Goal: Check status: Check status

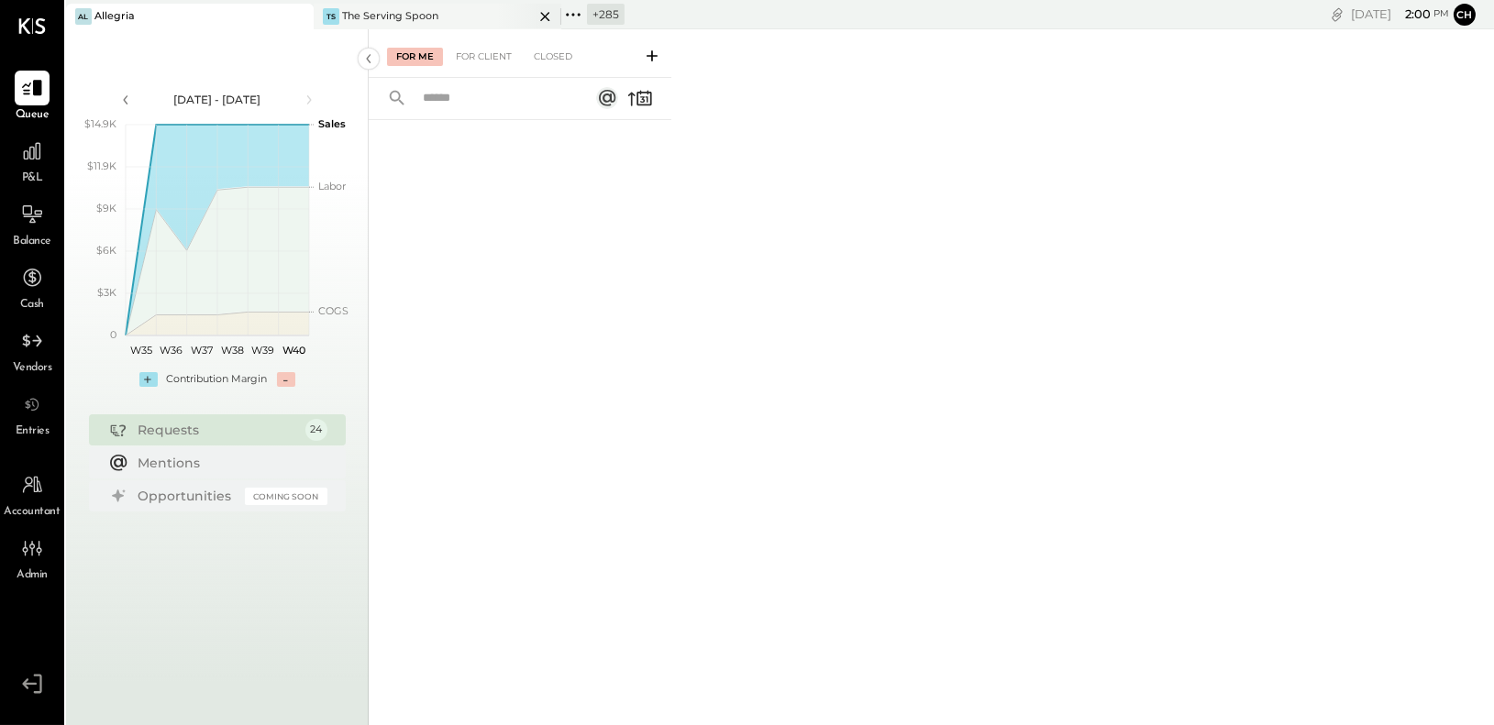
click at [548, 13] on icon at bounding box center [545, 17] width 23 height 22
click at [328, 13] on icon at bounding box center [326, 15] width 24 height 24
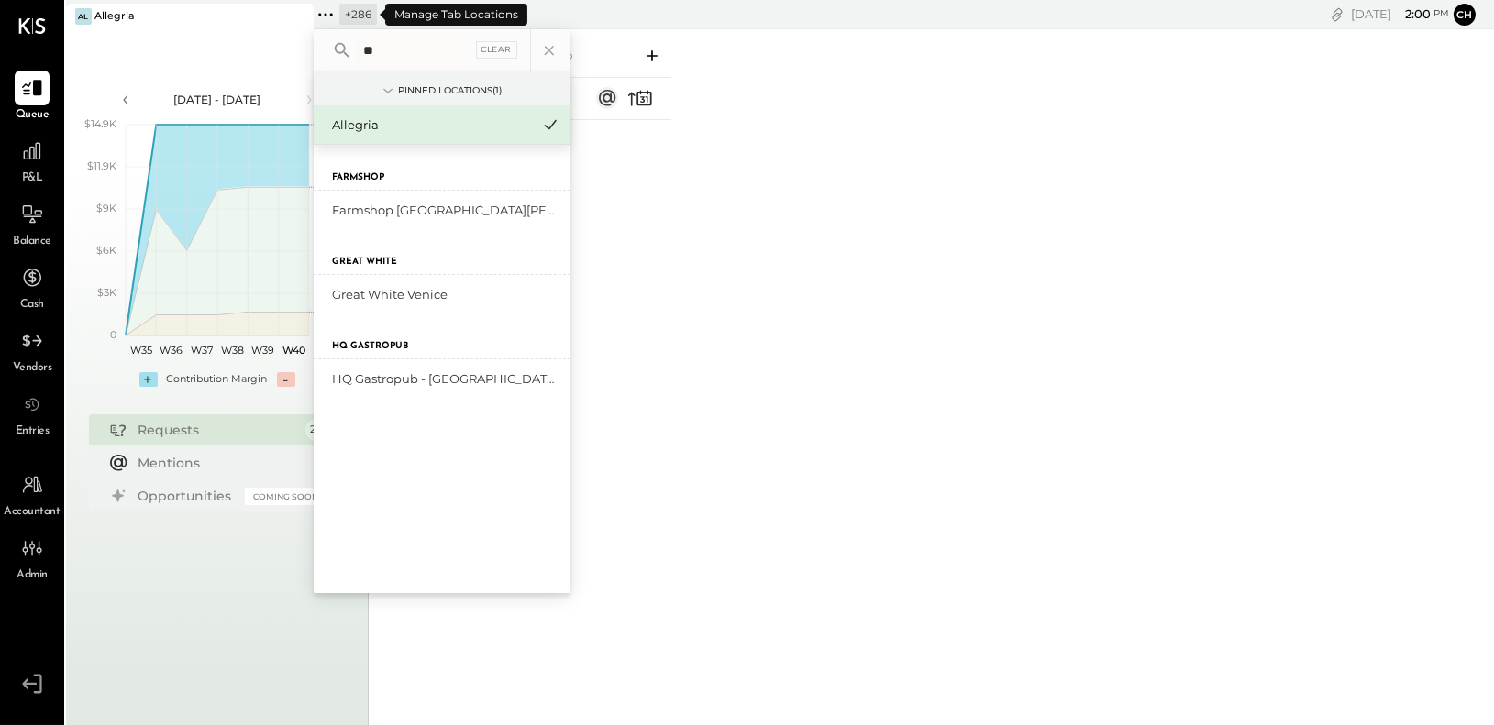
type input "*"
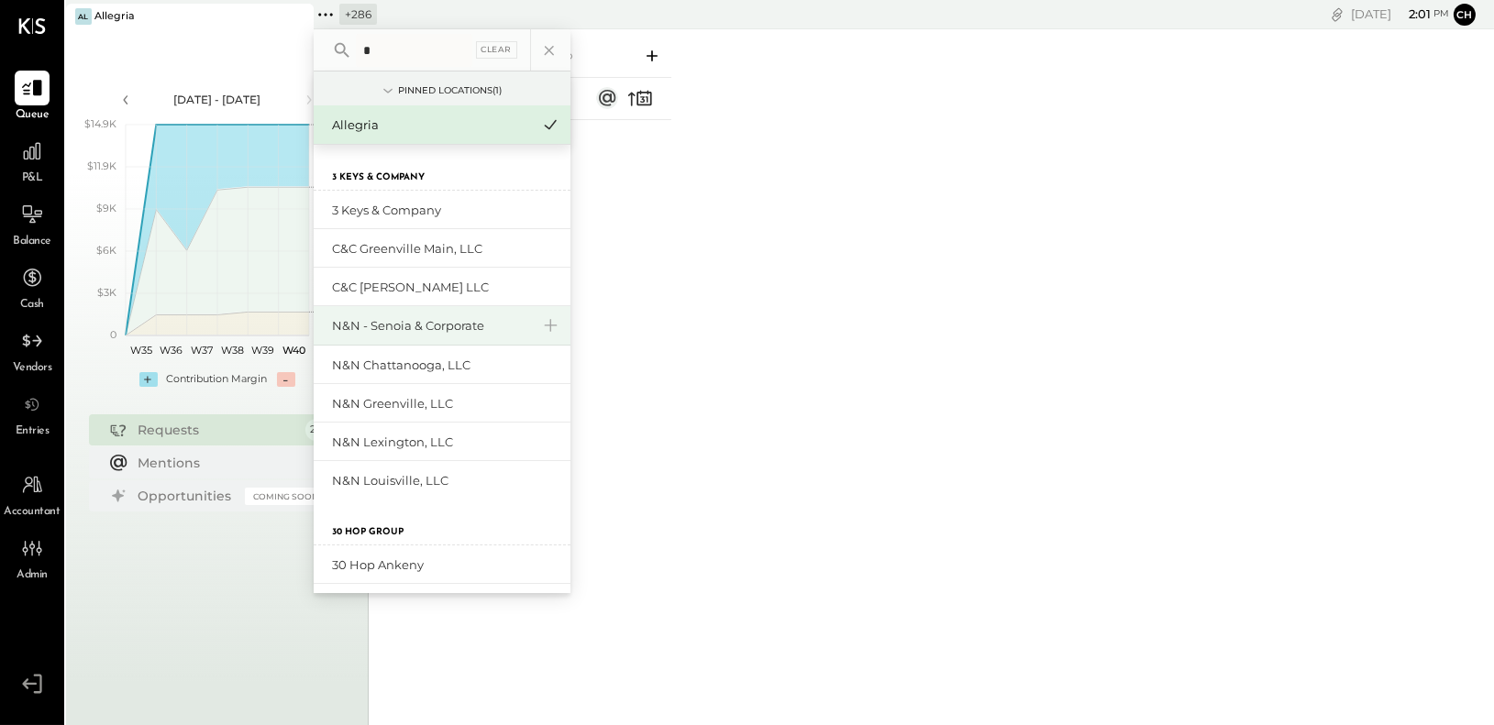
type input "*"
click at [374, 324] on div "N&N - Senoia & Corporate" at bounding box center [431, 325] width 198 height 17
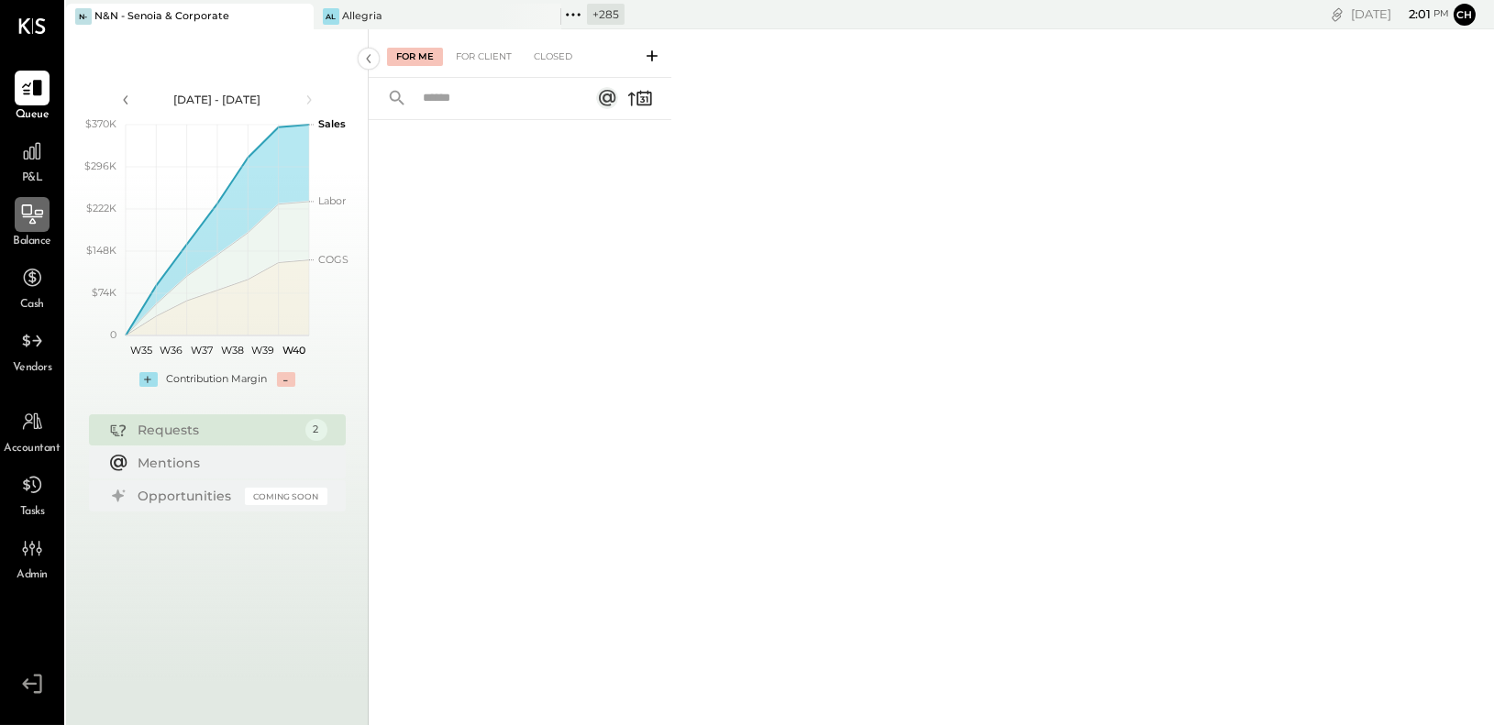
click at [34, 212] on icon at bounding box center [32, 213] width 21 height 19
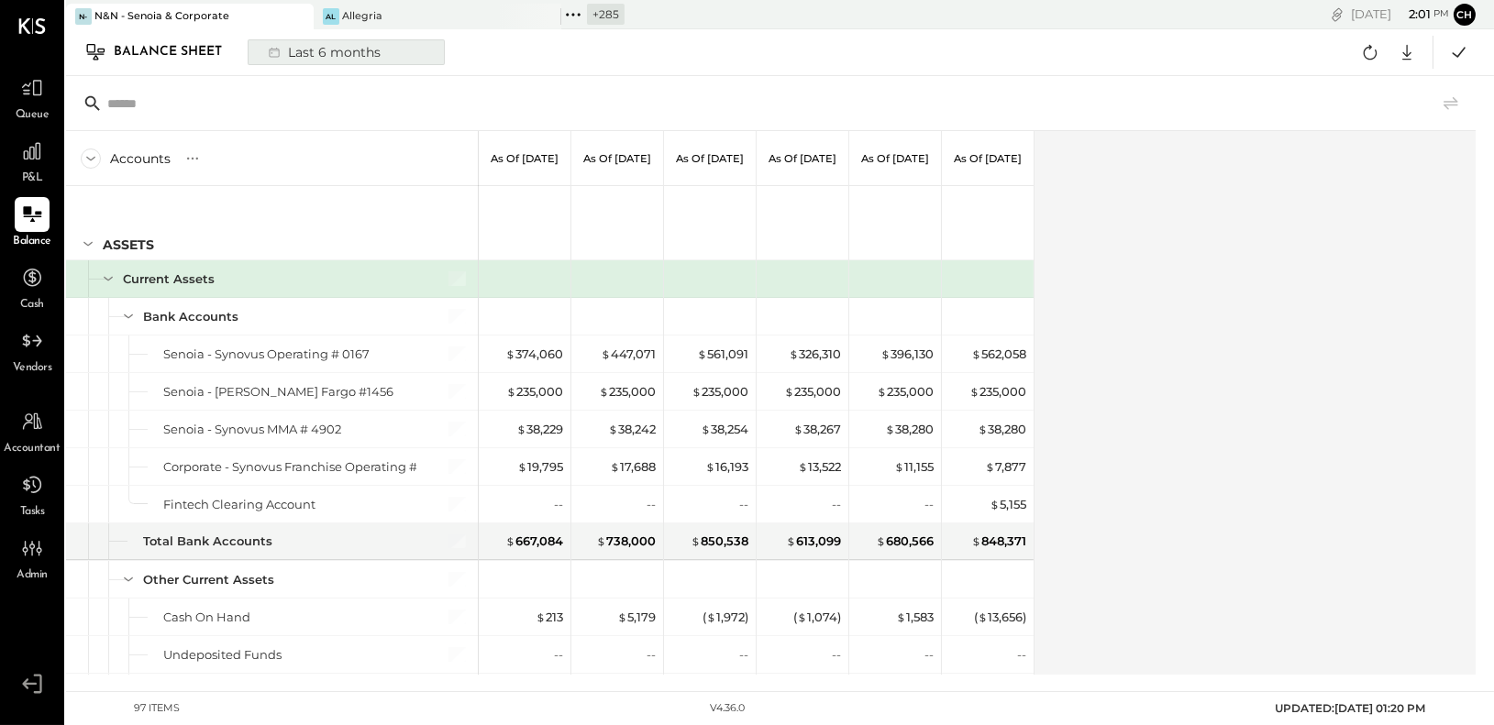
click at [318, 49] on div "Last 6 months" at bounding box center [323, 52] width 130 height 24
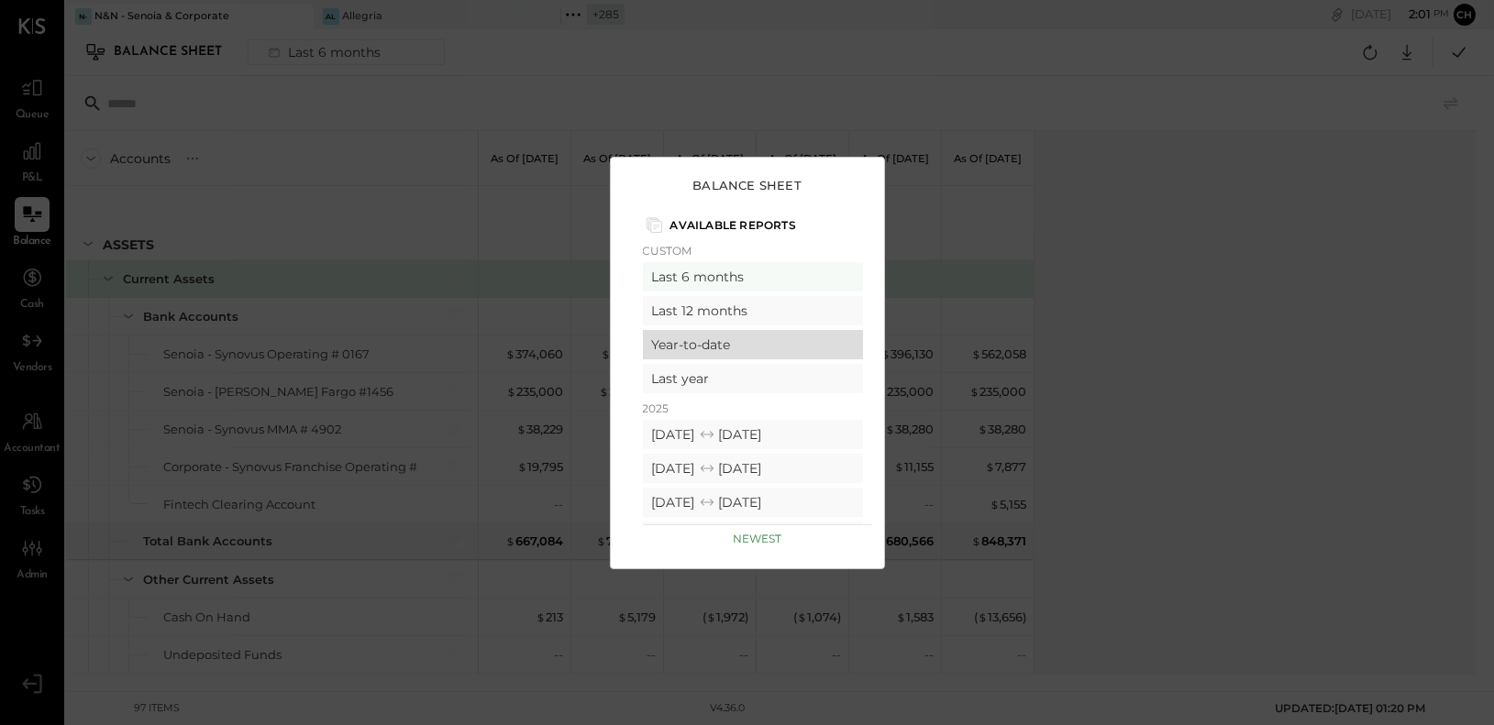
click at [738, 347] on div "Year-to-date" at bounding box center [753, 344] width 220 height 29
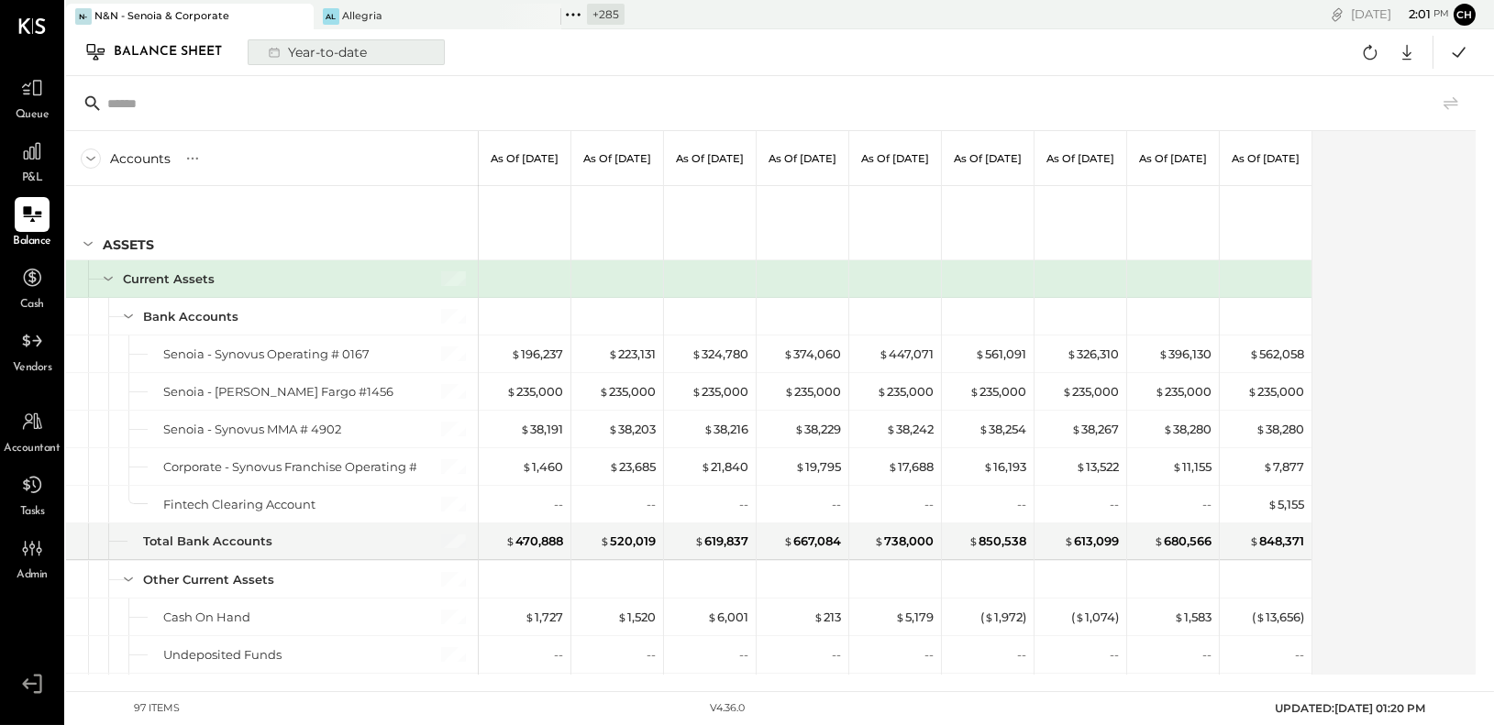
click at [359, 47] on div "Year-to-date" at bounding box center [316, 52] width 116 height 24
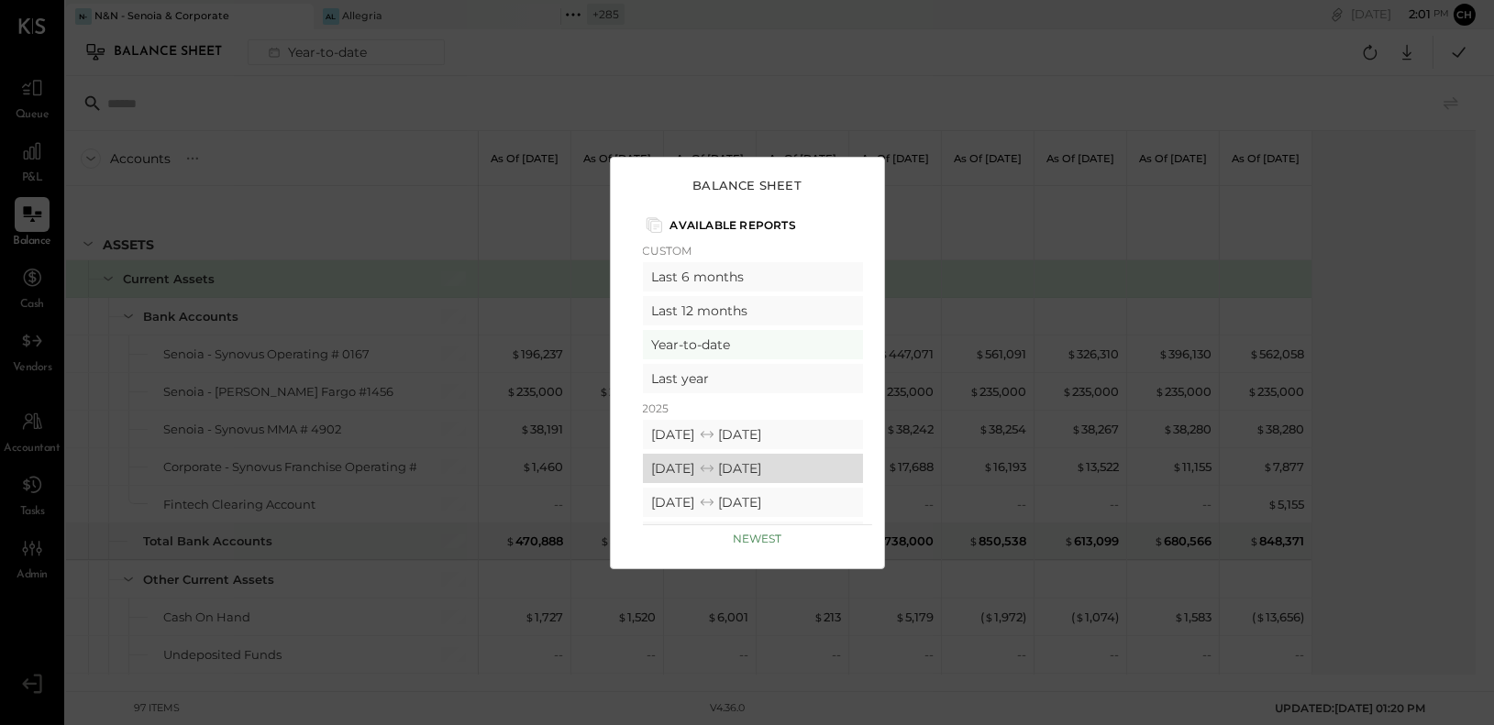
click at [706, 467] on div "[DATE] [DATE]" at bounding box center [753, 468] width 220 height 29
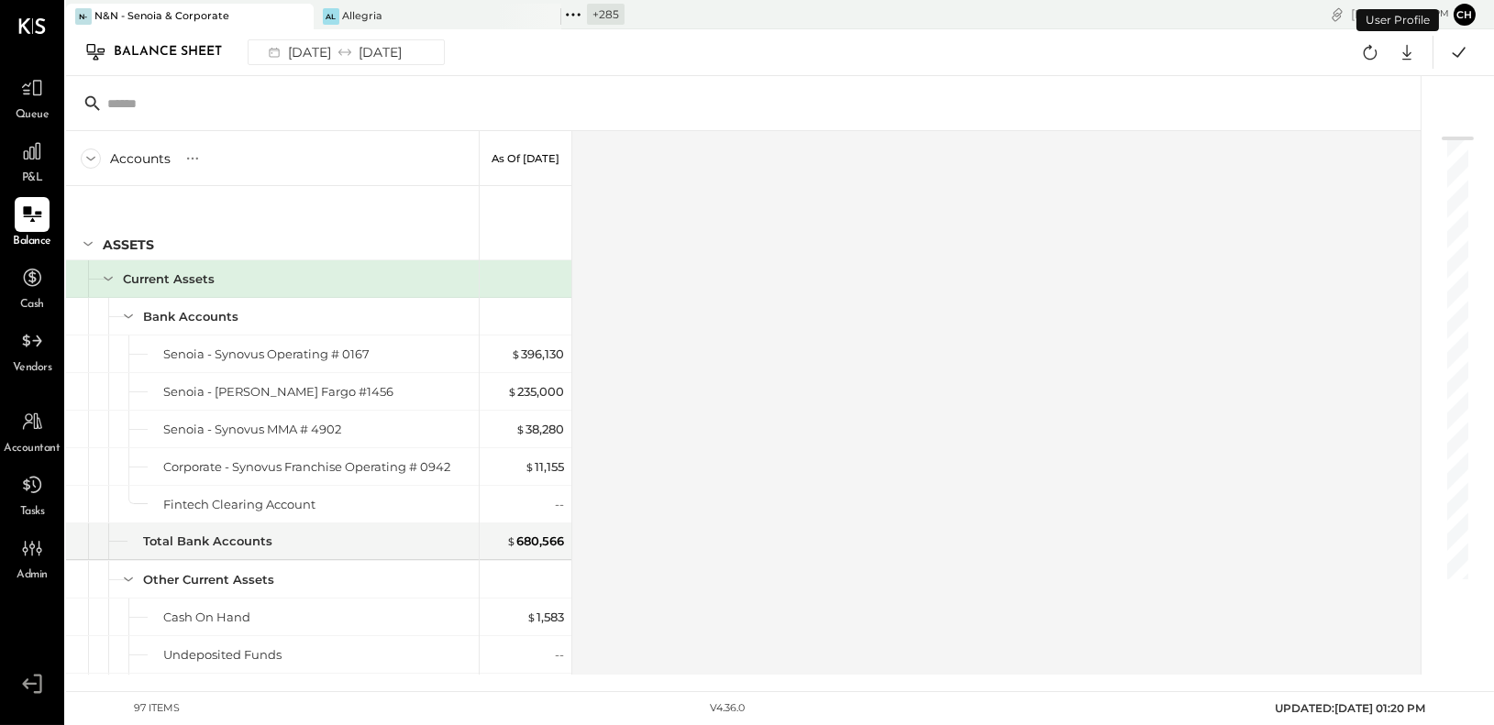
click at [536, 58] on div "Balance Sheet [DATE] [DATE] Google Sheets Excel" at bounding box center [780, 52] width 1428 height 47
click at [196, 158] on icon at bounding box center [197, 158] width 2 height 2
click at [205, 161] on div "GL" at bounding box center [210, 158] width 18 height 16
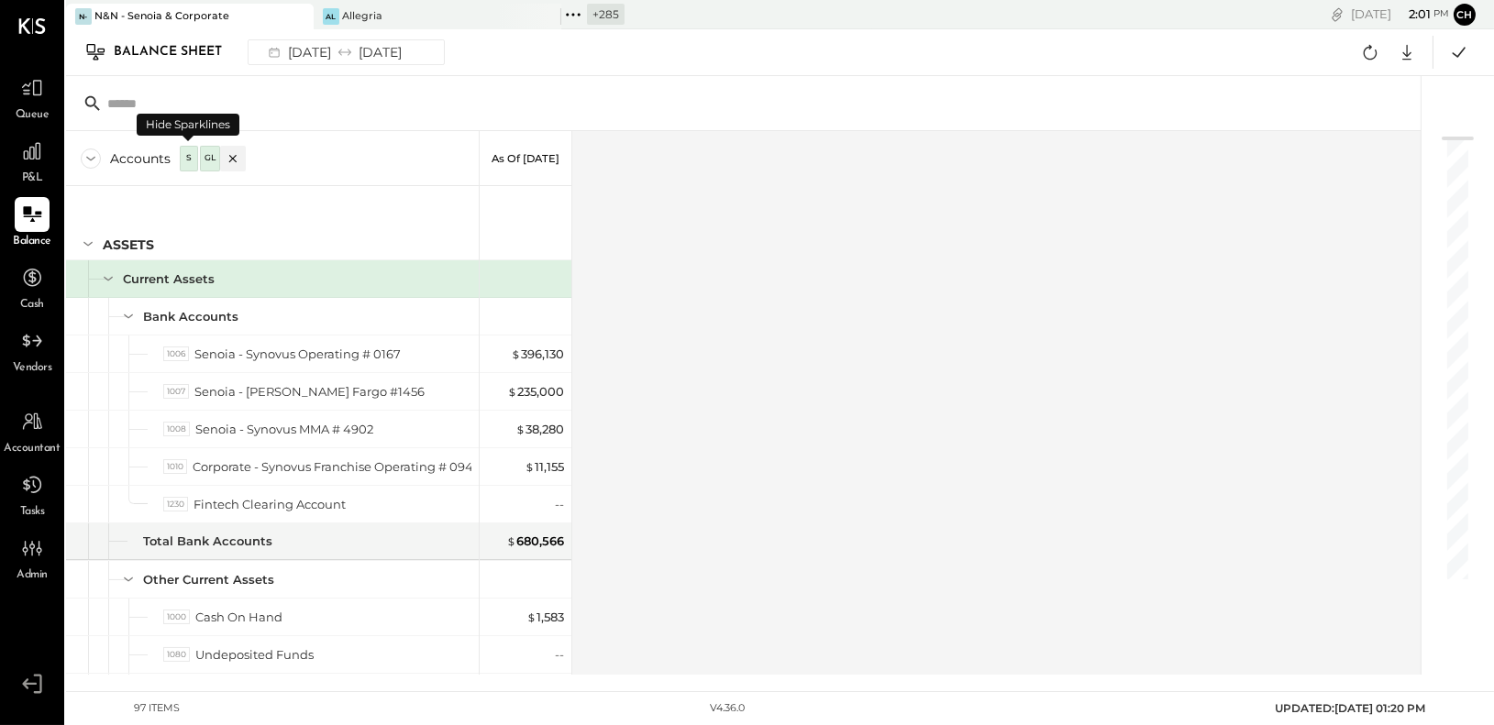
click at [190, 158] on div "S" at bounding box center [188, 158] width 13 height 16
click at [190, 159] on div "S" at bounding box center [188, 158] width 13 height 16
click at [206, 159] on div "GL" at bounding box center [210, 158] width 18 height 16
click at [237, 160] on icon at bounding box center [233, 158] width 18 height 18
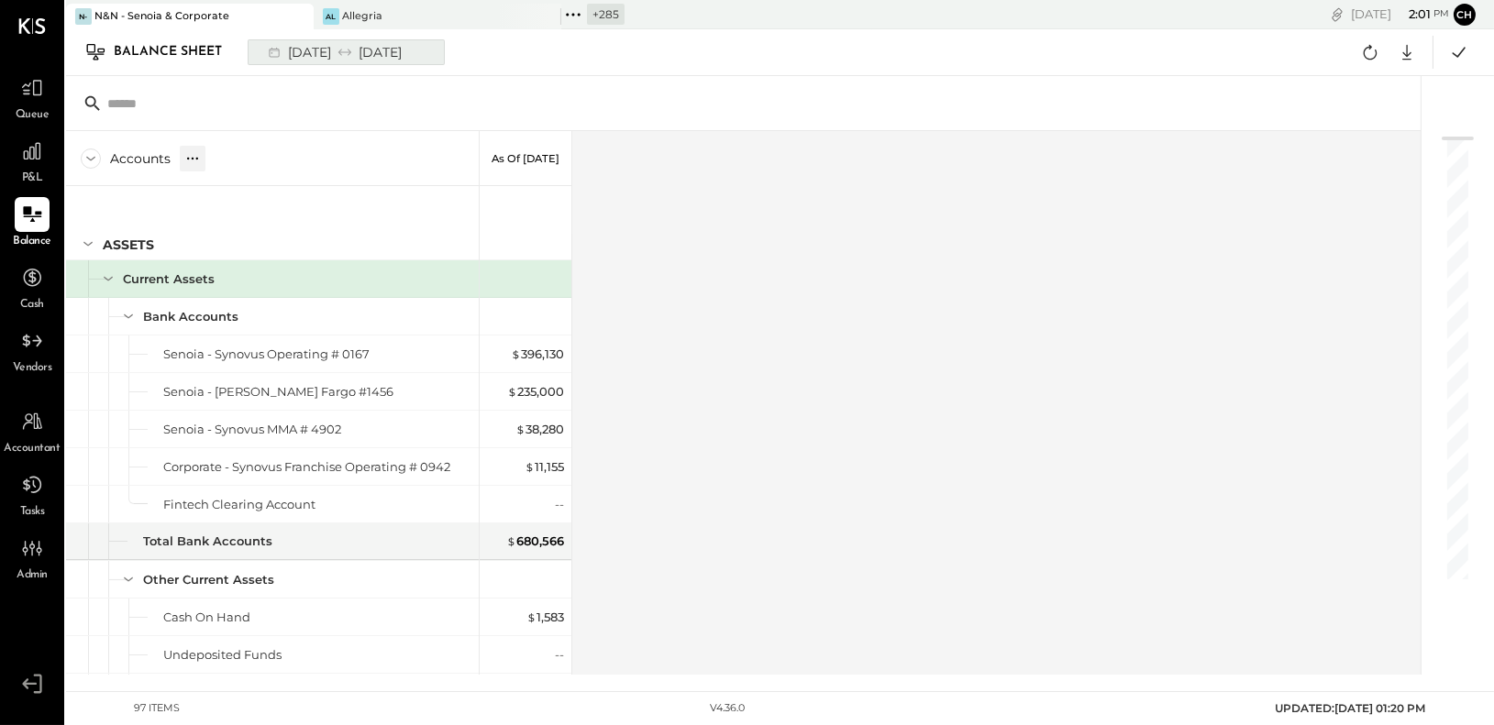
click at [382, 52] on div "[DATE] [DATE]" at bounding box center [333, 52] width 151 height 24
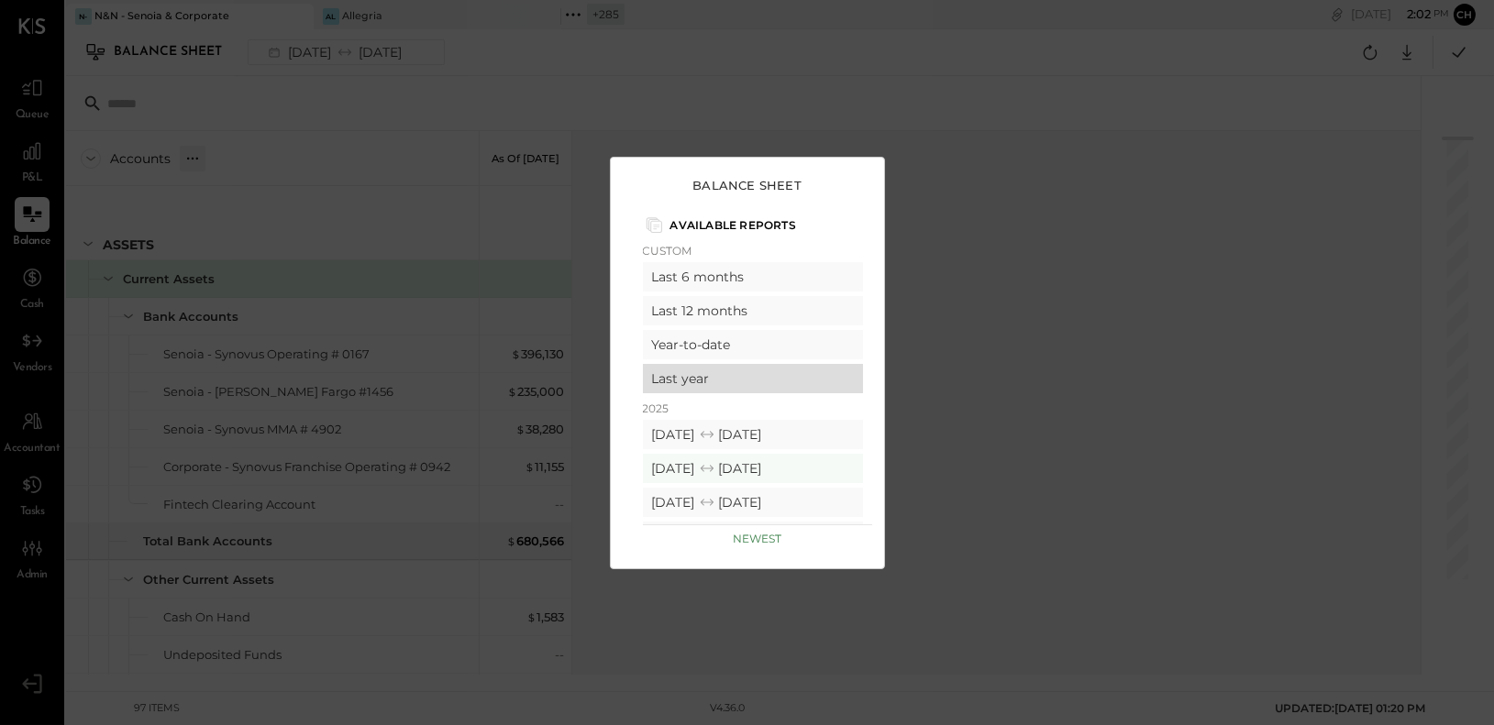
click at [707, 372] on div "Last year" at bounding box center [753, 378] width 220 height 29
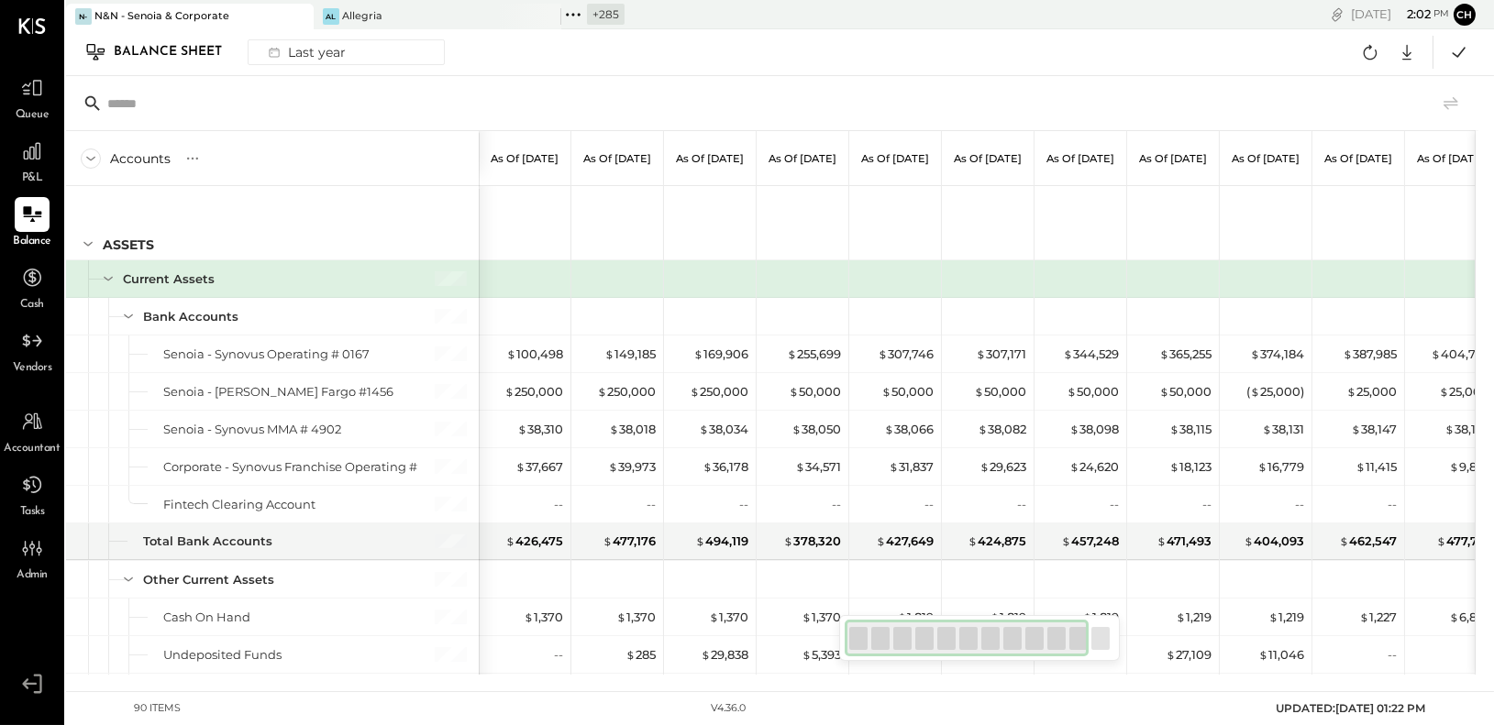
scroll to position [0, 222]
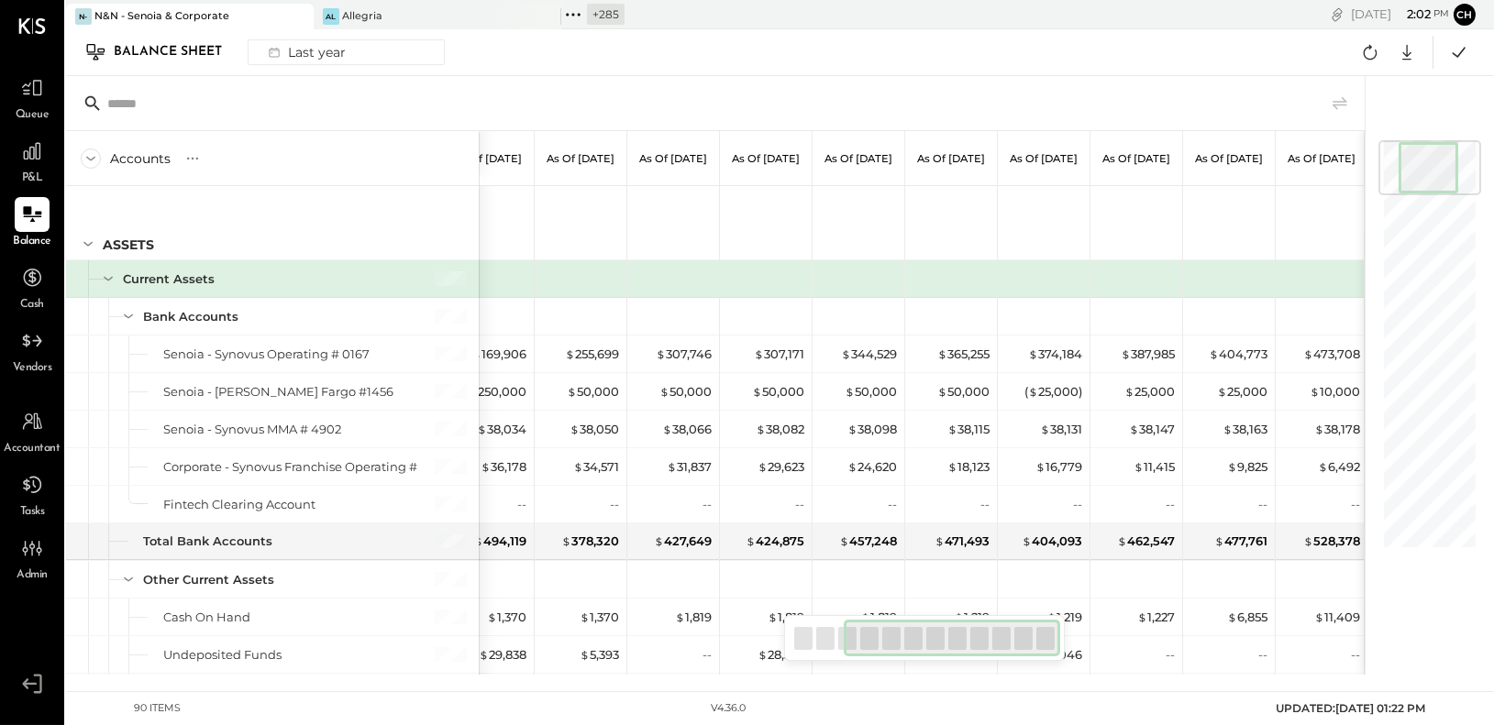
drag, startPoint x: 900, startPoint y: 638, endPoint x: 1056, endPoint y: 636, distance: 155.9
click at [1056, 636] on div at bounding box center [952, 638] width 217 height 37
click at [577, 12] on icon at bounding box center [573, 15] width 24 height 24
